Goal: Task Accomplishment & Management: Use online tool/utility

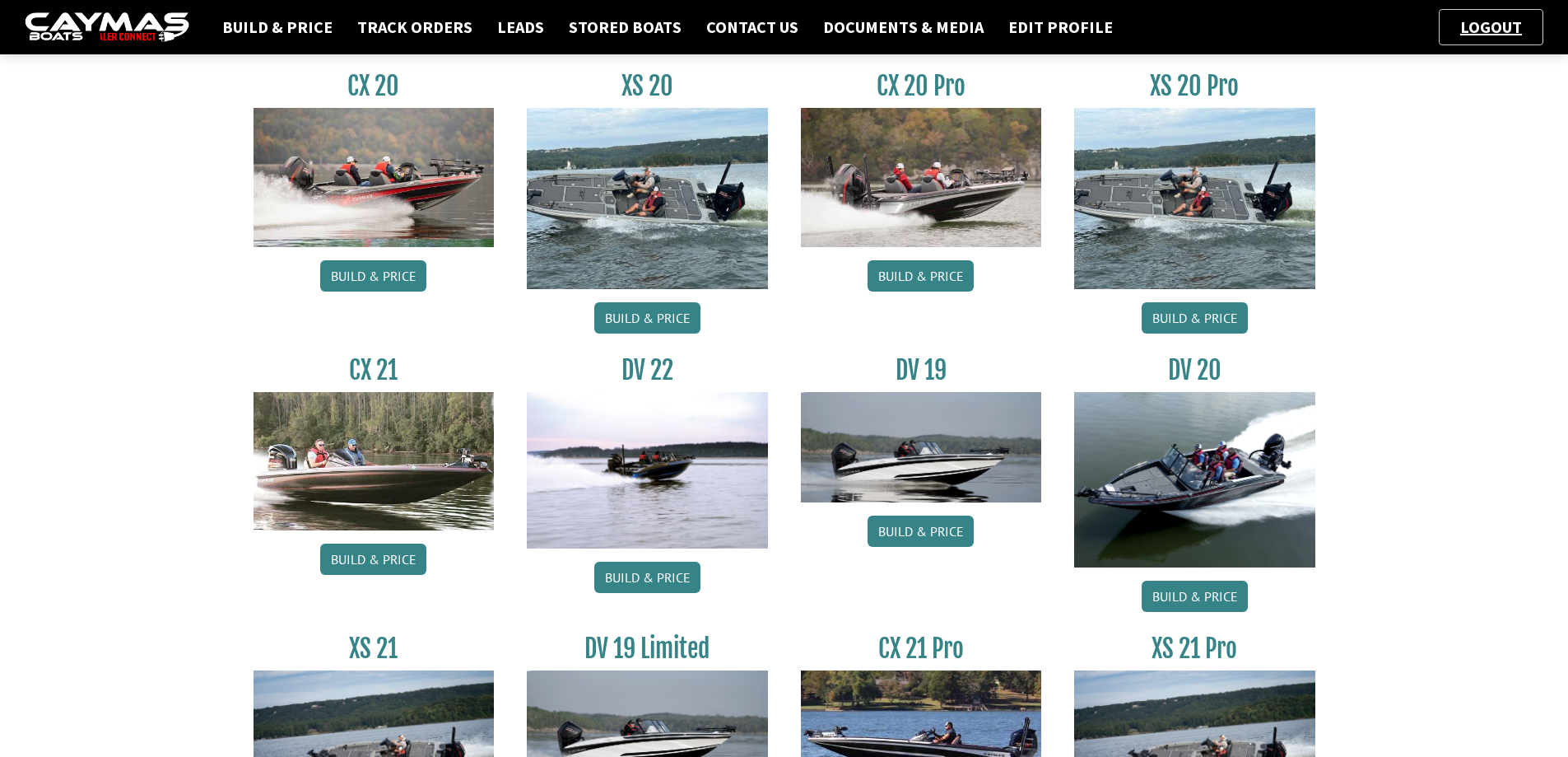
scroll to position [314, 0]
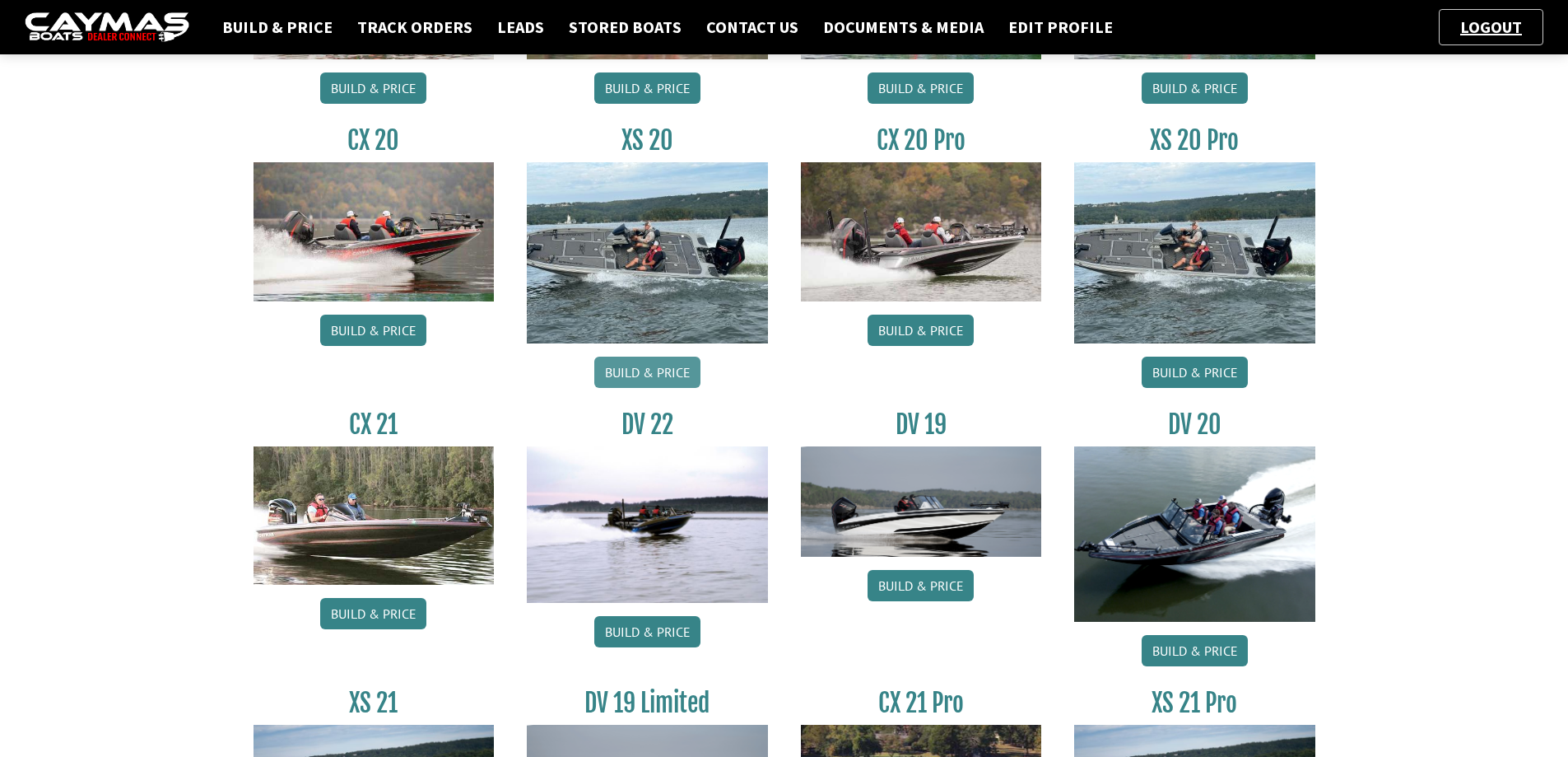
click at [632, 372] on link "Build & Price" at bounding box center [647, 372] width 106 height 31
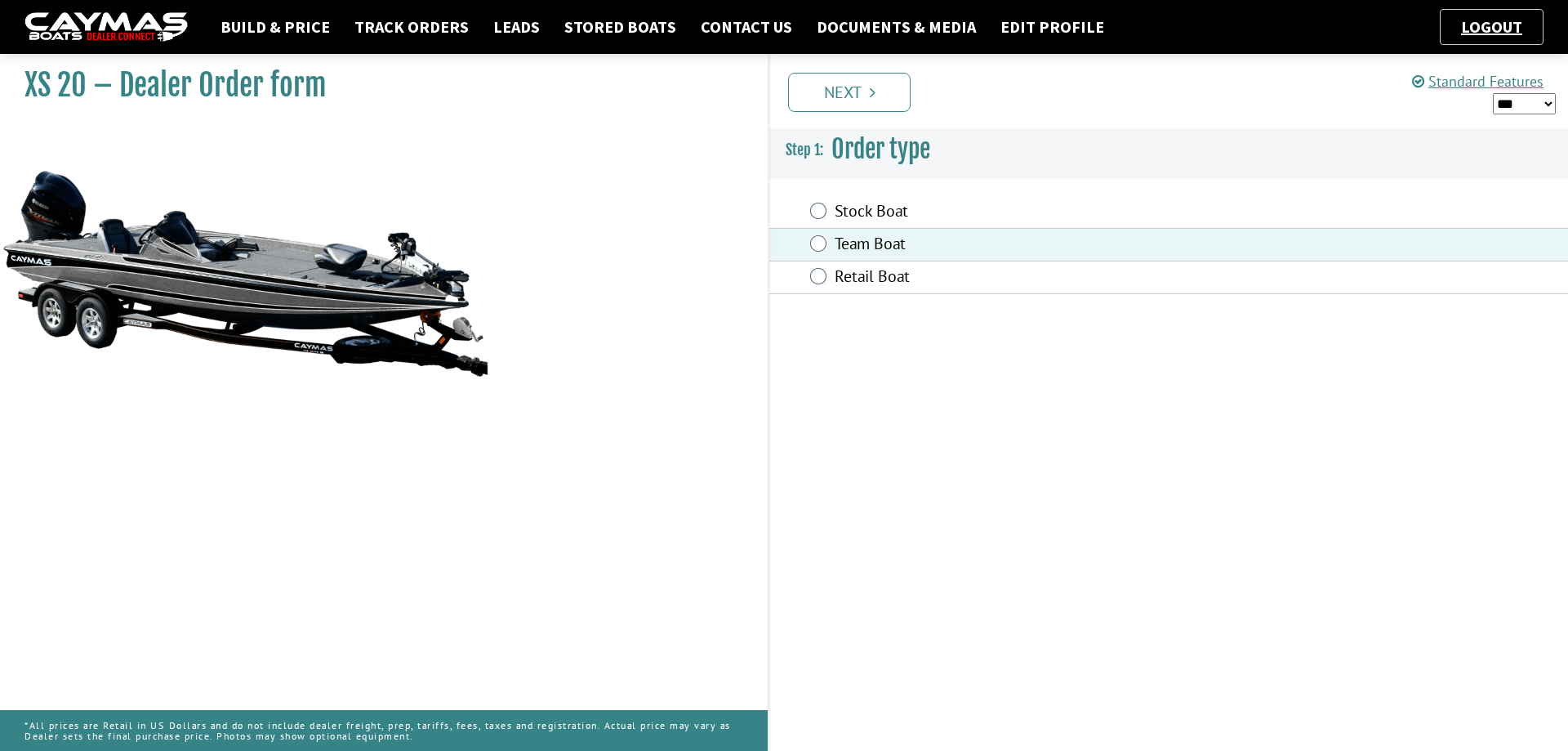
click at [1549, 102] on select "*** ****** ******" at bounding box center [1524, 103] width 63 height 21
select select "*"
click at [1493, 93] on select "*** ****** ******" at bounding box center [1524, 103] width 63 height 21
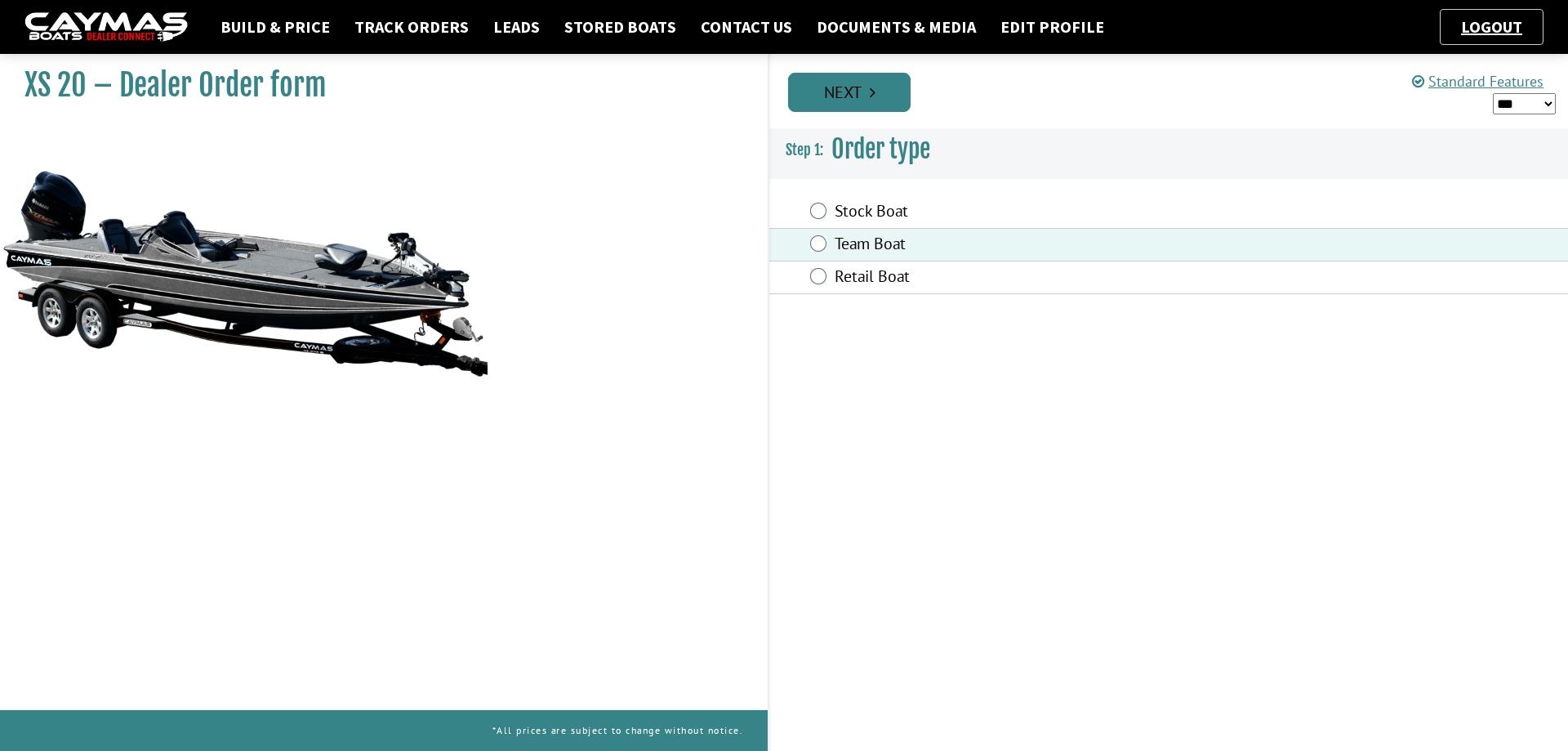
click at [830, 95] on link "Next" at bounding box center [849, 92] width 122 height 39
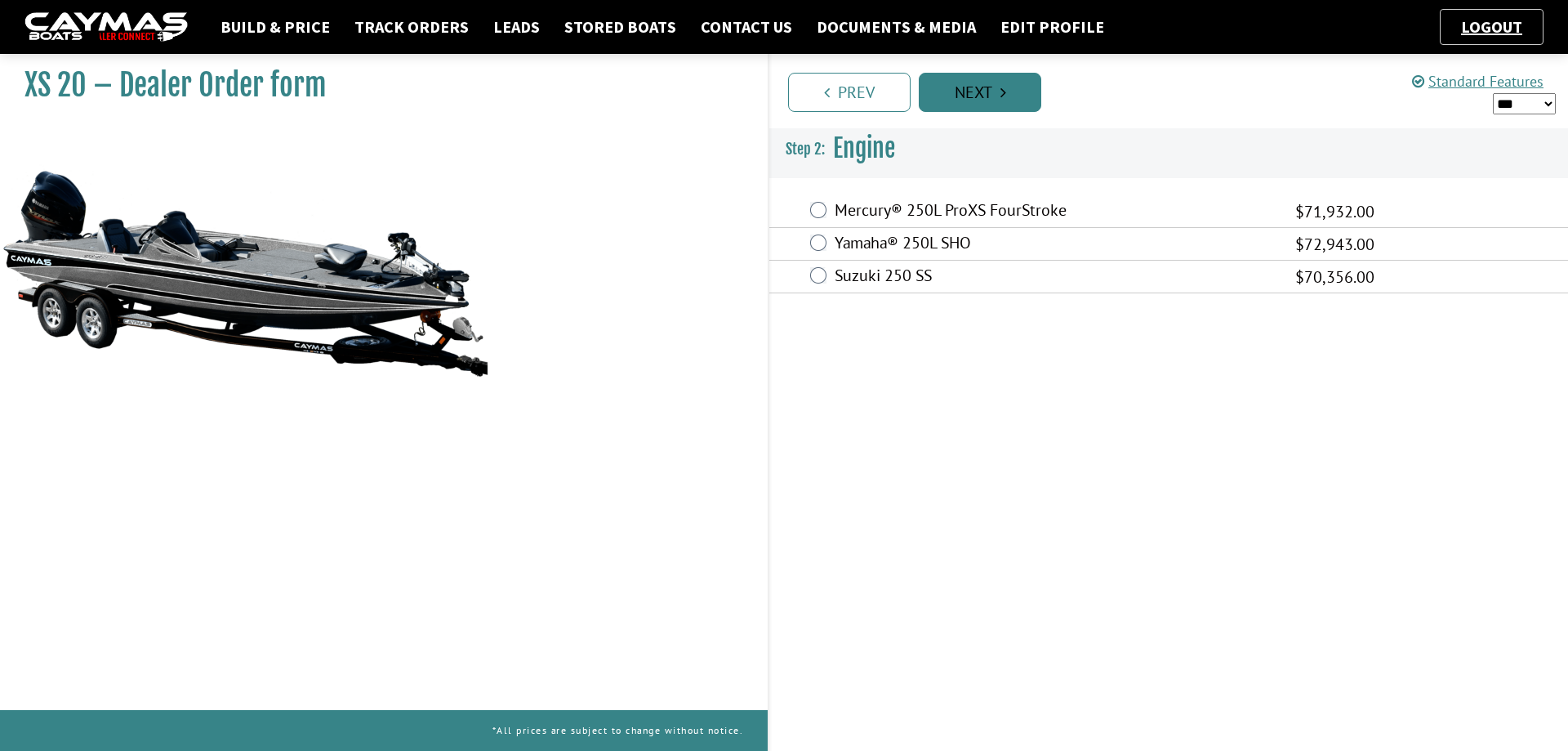
click at [960, 89] on link "Next" at bounding box center [980, 92] width 122 height 39
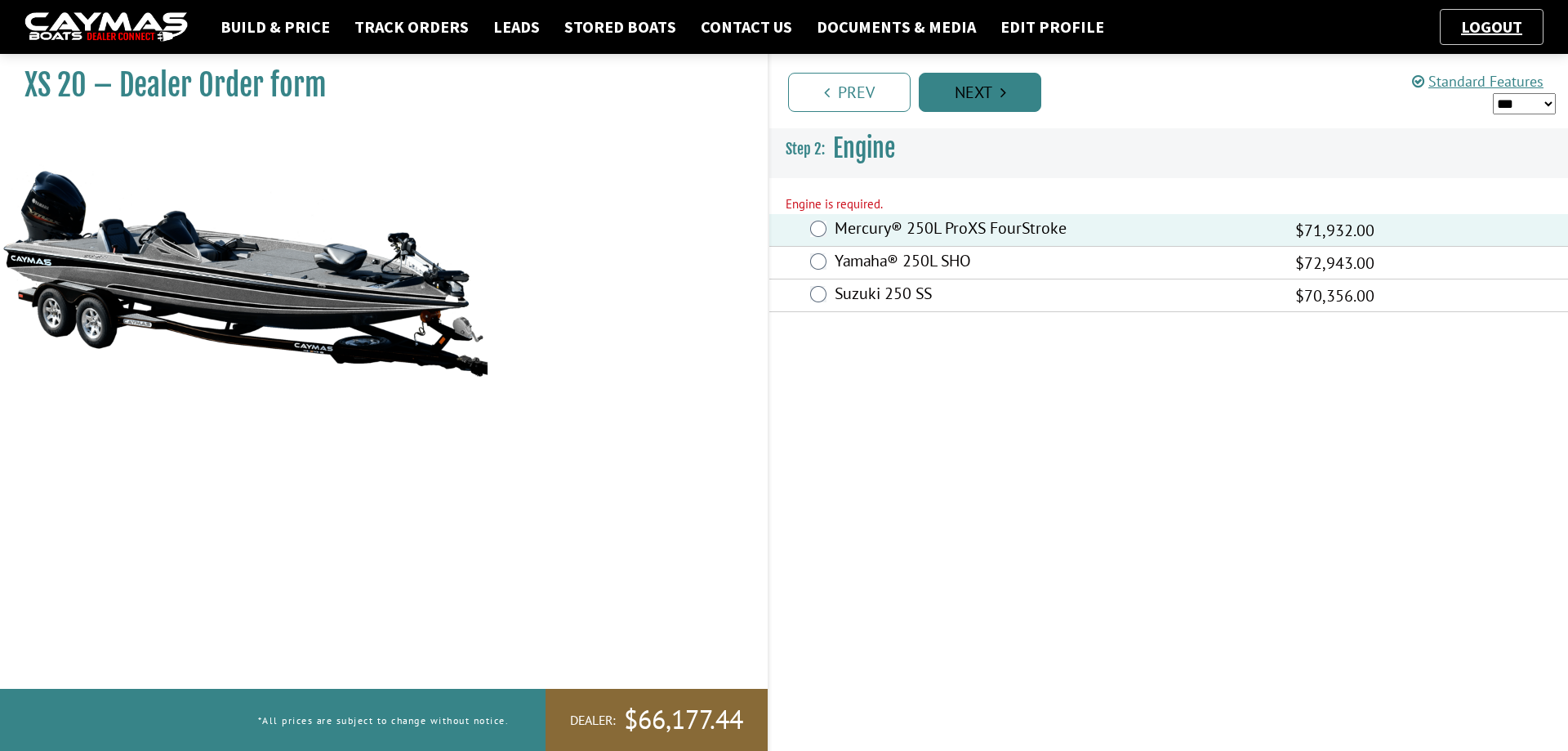
click at [987, 89] on link "Next" at bounding box center [980, 92] width 122 height 39
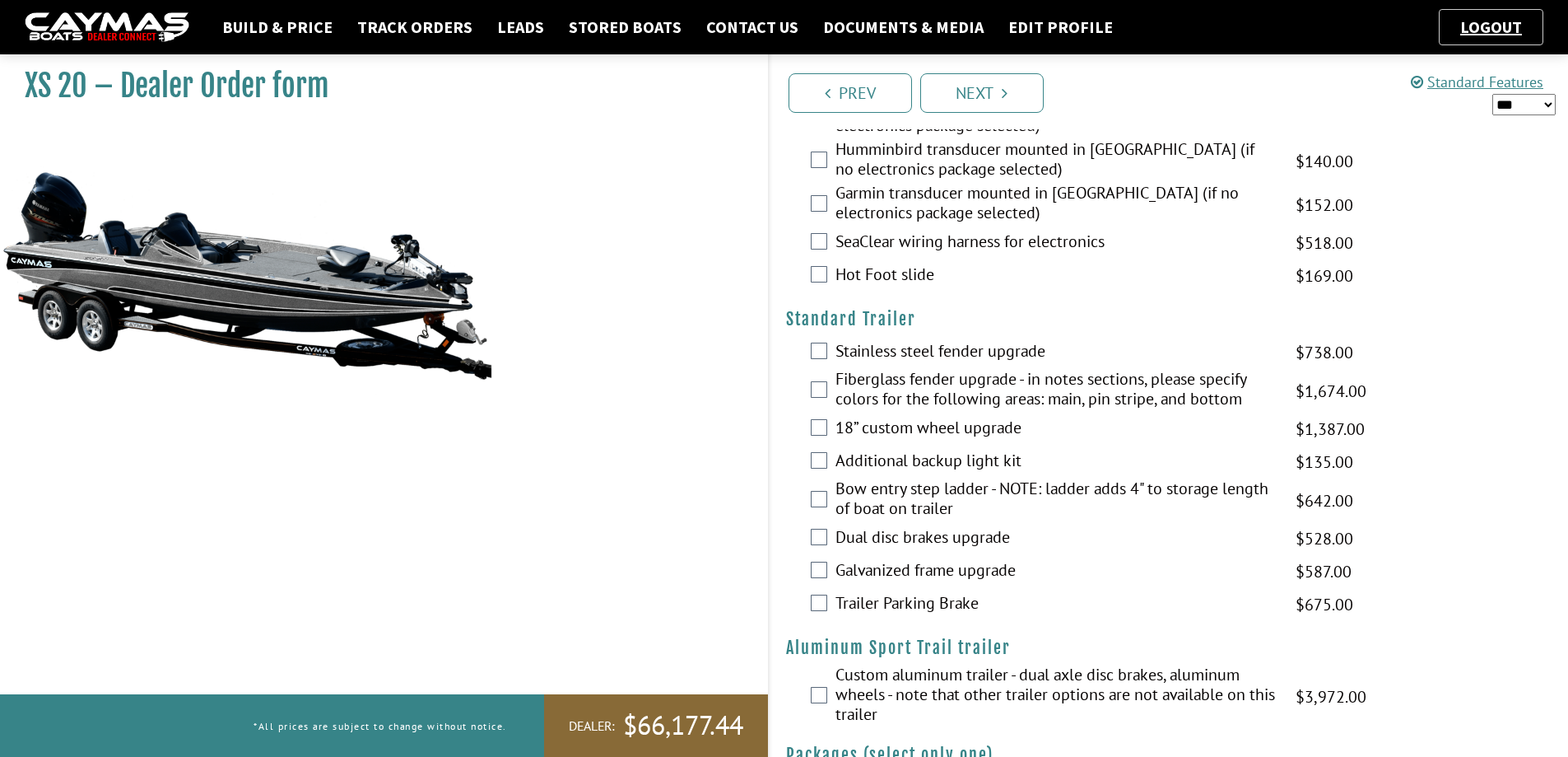
scroll to position [2756, 0]
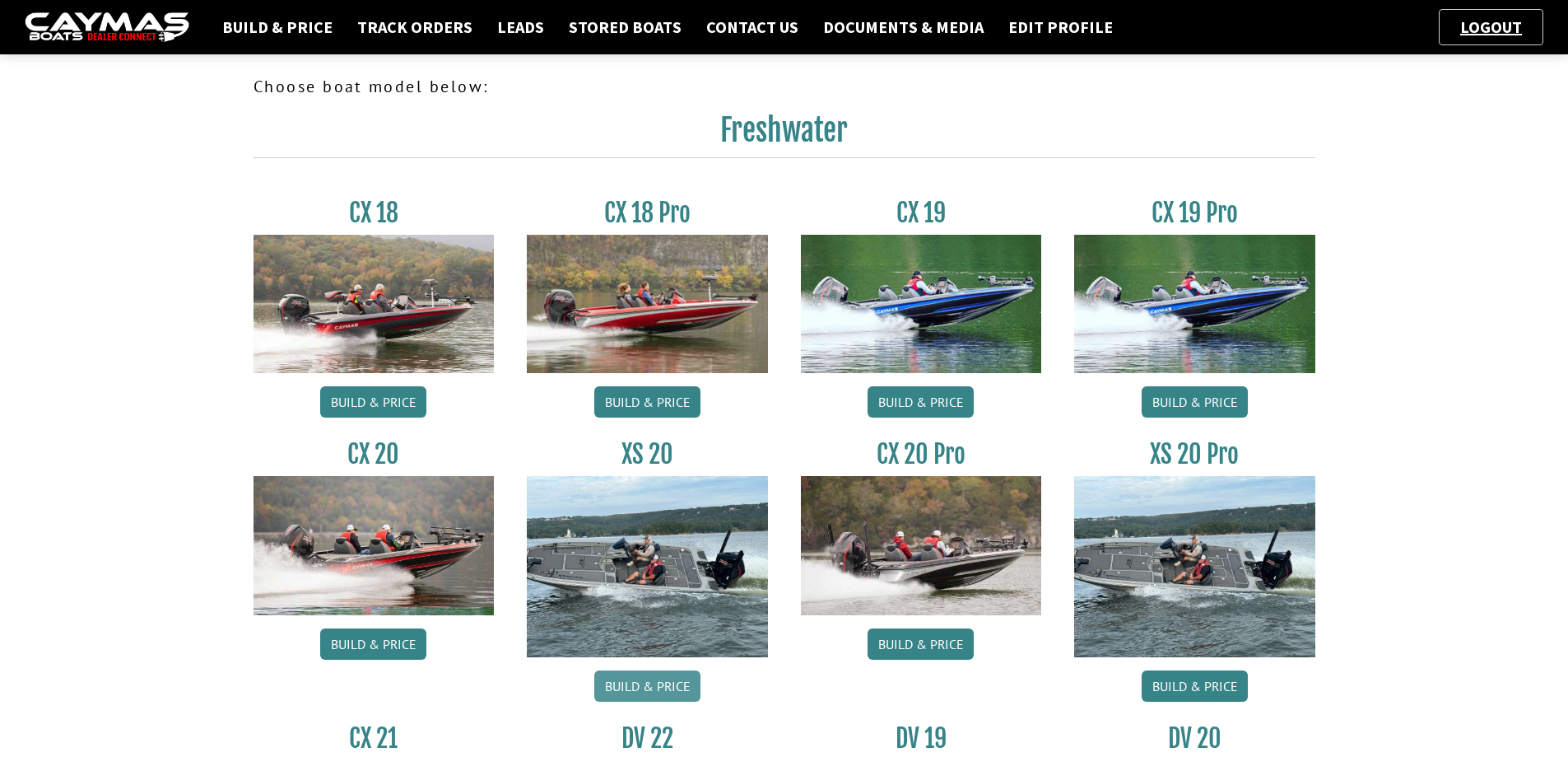
click at [634, 680] on link "Build & Price" at bounding box center [647, 686] width 106 height 31
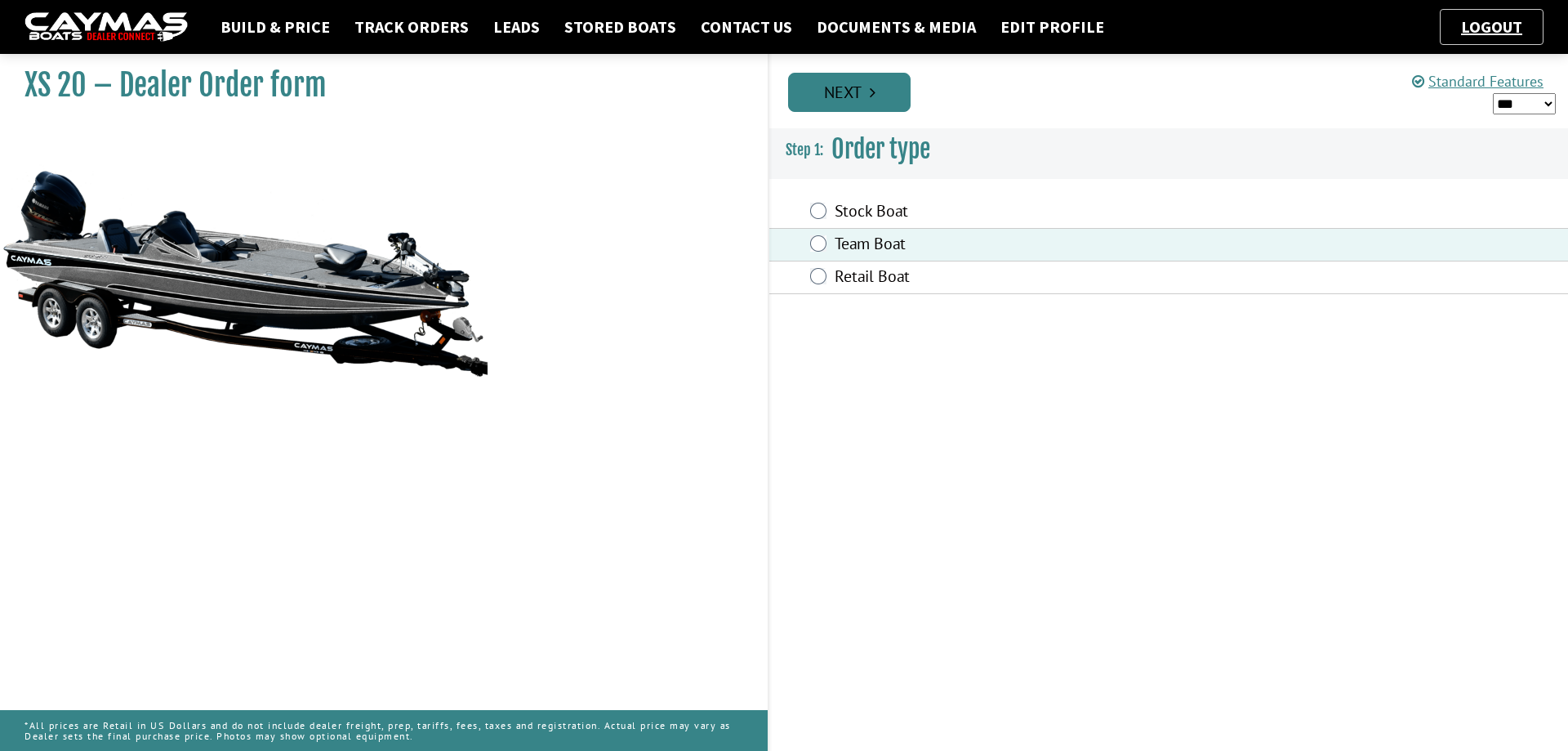
click at [812, 88] on link "Next" at bounding box center [849, 92] width 122 height 39
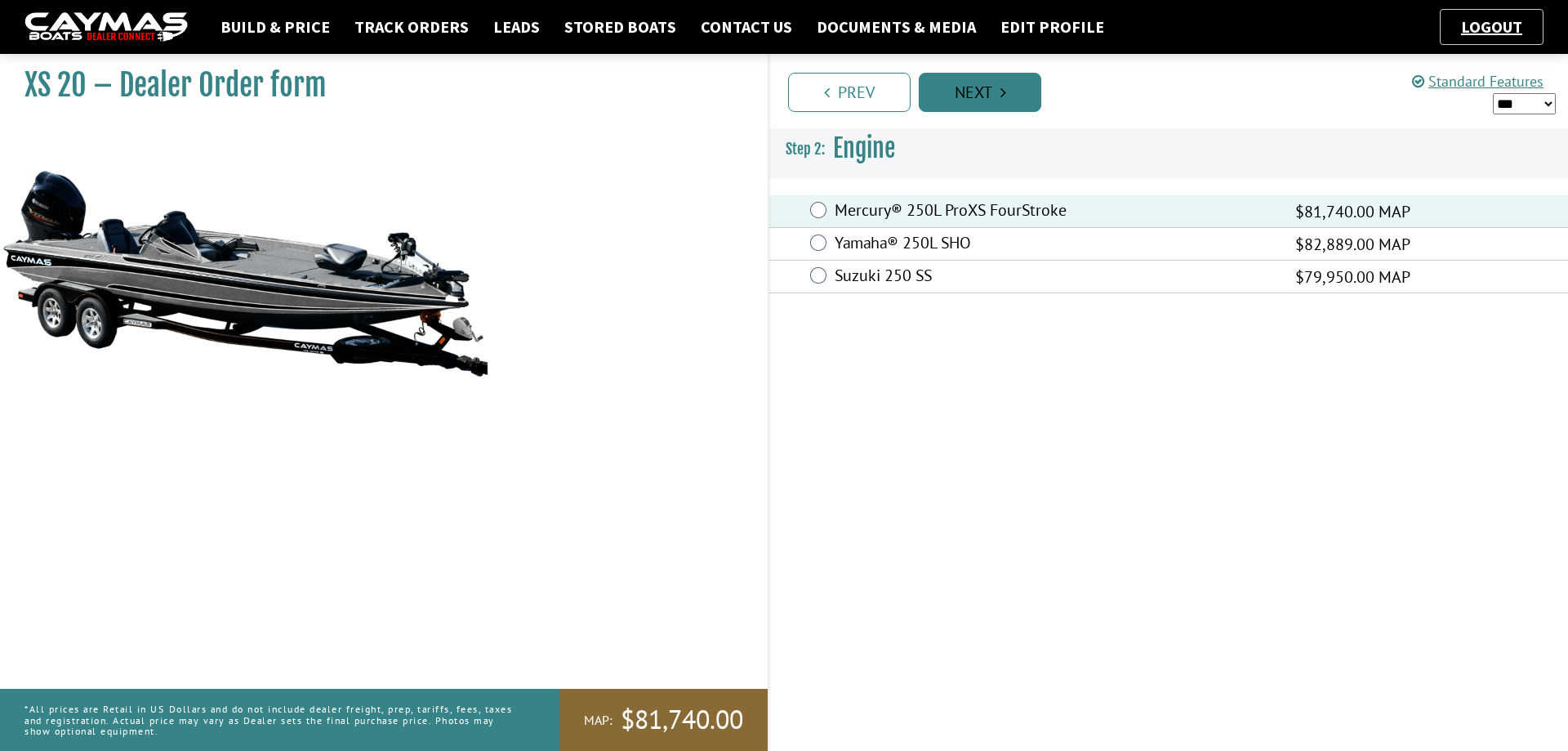
click at [946, 90] on link "Next" at bounding box center [980, 92] width 122 height 39
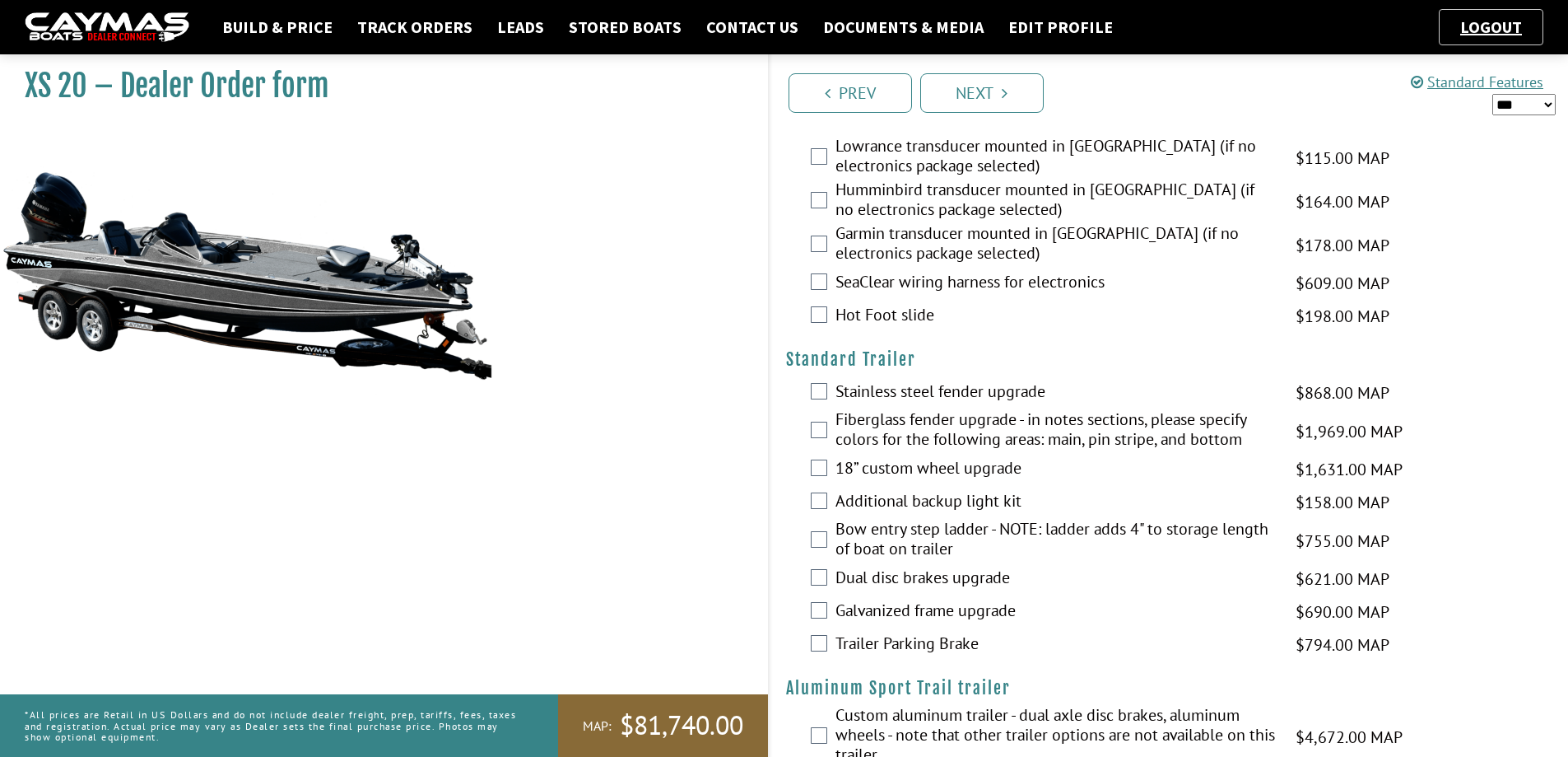
scroll to position [2717, 0]
